Goal: Task Accomplishment & Management: Manage account settings

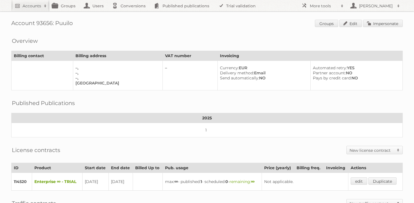
click at [175, 37] on div "Overview" at bounding box center [207, 37] width 392 height 6
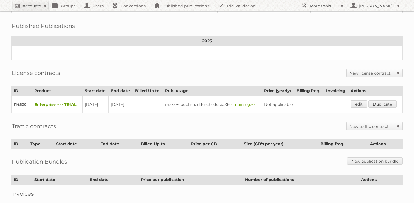
scroll to position [126, 0]
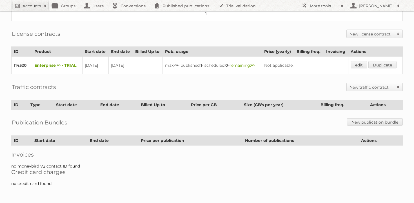
click at [176, 87] on div "Traffic contracts New traffic contract Traffic bundle Traffic per GB" at bounding box center [207, 87] width 392 height 14
click at [174, 89] on div "Traffic contracts New traffic contract Traffic bundle Traffic per GB" at bounding box center [207, 87] width 392 height 14
click at [45, 95] on div "Account 93656: Puuilo Groups Edit Impersonate Overview Billing contact Billing …" at bounding box center [207, 38] width 414 height 308
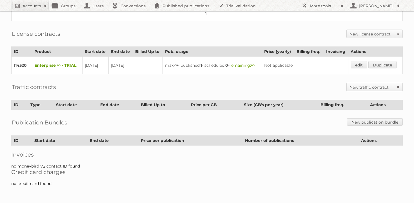
click at [47, 90] on h2 "Traffic contracts" at bounding box center [34, 87] width 44 height 8
click at [51, 89] on h2 "Traffic contracts" at bounding box center [34, 87] width 44 height 8
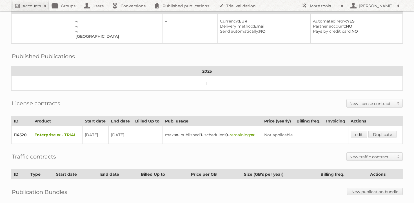
scroll to position [0, 0]
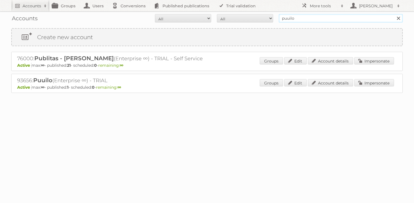
click at [324, 17] on input "puuilo" at bounding box center [341, 18] width 124 height 8
type input "cheil"
click at [394, 14] on input "Search" at bounding box center [398, 18] width 8 height 8
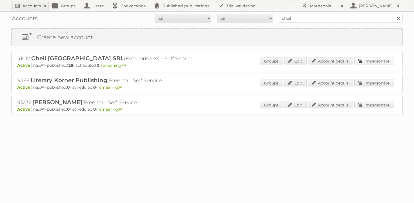
click at [368, 61] on link "Impersonate" at bounding box center [375, 60] width 40 height 7
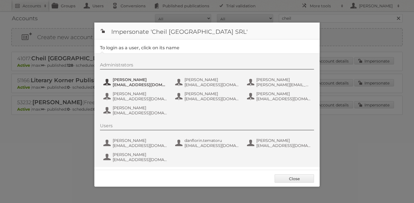
click at [116, 77] on button "Andrea Damian andrea_damian@supeco.ro" at bounding box center [136, 82] width 66 height 11
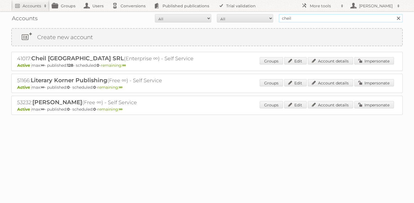
click at [310, 18] on input "cheil" at bounding box center [341, 18] width 124 height 8
click at [310, 17] on input "cheil" at bounding box center [341, 18] width 124 height 8
click at [307, 18] on input "cheilki" at bounding box center [341, 18] width 124 height 8
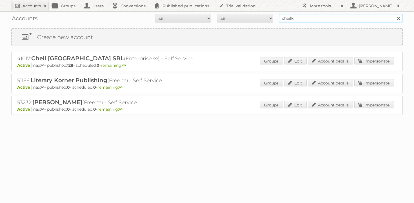
click at [307, 18] on input "cheilki" at bounding box center [341, 18] width 124 height 8
type input "kitea"
click at [394, 14] on input "Search" at bounding box center [398, 18] width 8 height 8
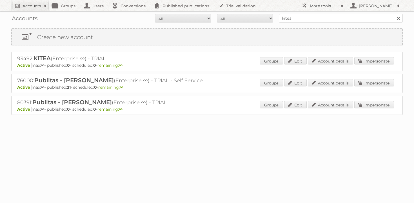
click at [367, 56] on div "93492: KITEA (Enterprise ∞) - TRIAL Active max: ∞ - published: 0 - scheduled: 0…" at bounding box center [207, 61] width 392 height 19
click at [367, 61] on link "Impersonate" at bounding box center [375, 60] width 40 height 7
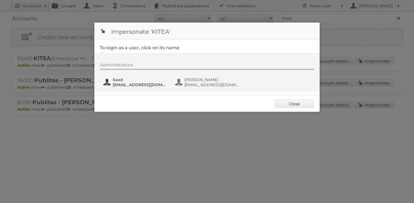
click at [131, 84] on span "saad.gamrani@kitea.ma" at bounding box center [140, 84] width 55 height 5
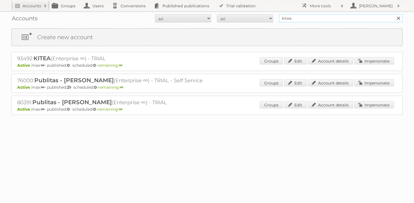
click at [308, 17] on input "kitea" at bounding box center [341, 18] width 124 height 8
type input "mazxroy"
click at [394, 14] on input "Search" at bounding box center [398, 18] width 8 height 8
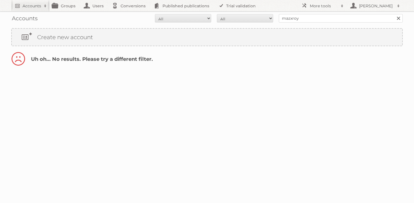
click at [313, 23] on div "Accounts All Active Expired Pending All Paid Trials Self service mazxroy Search" at bounding box center [207, 18] width 392 height 14
click at [313, 22] on input "mazxroy" at bounding box center [341, 18] width 124 height 8
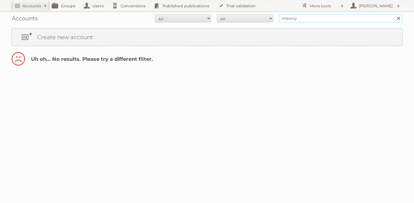
type input "maxroy"
click at [394, 14] on input "Search" at bounding box center [398, 18] width 8 height 8
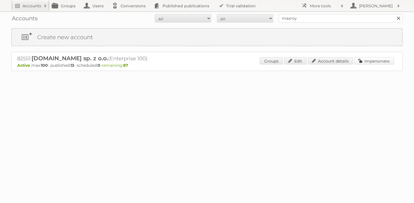
click at [355, 60] on link "Impersonate" at bounding box center [375, 60] width 40 height 7
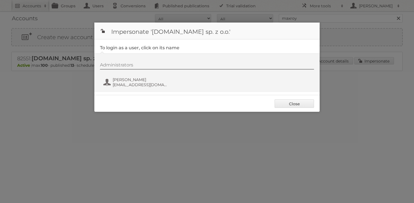
click at [151, 72] on div "Administrators [PERSON_NAME] [PERSON_NAME][EMAIL_ADDRESS][DOMAIN_NAME]" at bounding box center [210, 75] width 220 height 27
click at [129, 81] on span "[PERSON_NAME]" at bounding box center [140, 79] width 55 height 5
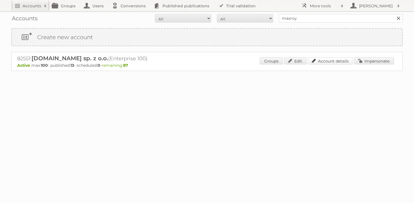
click at [330, 59] on link "Account details" at bounding box center [330, 60] width 45 height 7
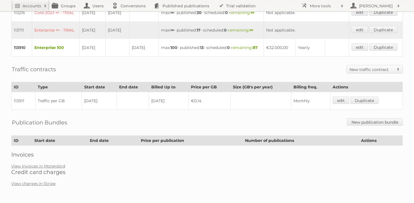
scroll to position [246, 0]
click at [34, 166] on link "View Invoices in Moneybird" at bounding box center [38, 166] width 54 height 5
click at [42, 167] on link "View Invoices in Moneybird" at bounding box center [38, 166] width 54 height 5
click at [44, 166] on link "View Invoices in Moneybird" at bounding box center [38, 166] width 54 height 5
click at [53, 166] on link "View Invoices in Moneybird" at bounding box center [38, 166] width 54 height 5
